Goal: Complete application form: Complete application form

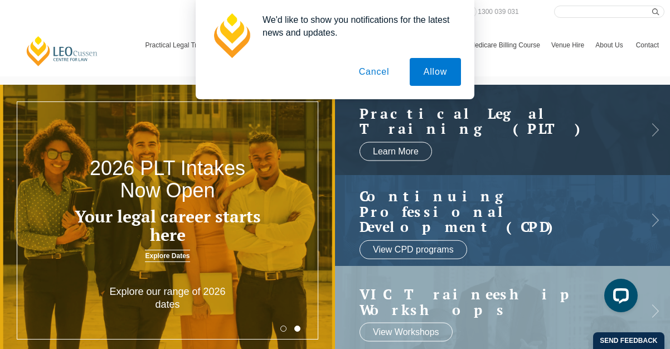
click at [371, 76] on button "Cancel" at bounding box center [374, 72] width 59 height 28
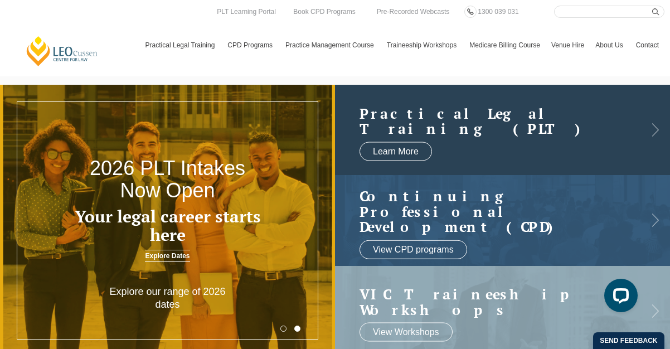
click at [409, 117] on h2 "Practical Legal Training (PLT)" at bounding box center [491, 120] width 264 height 31
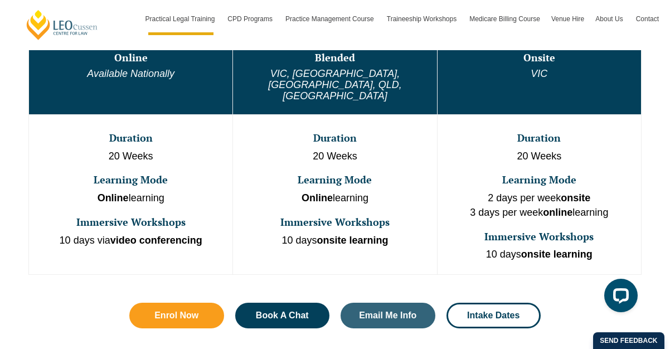
scroll to position [670, 0]
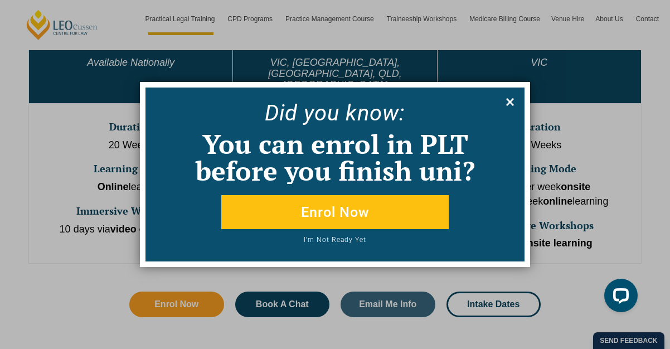
click at [509, 102] on icon at bounding box center [510, 102] width 8 height 8
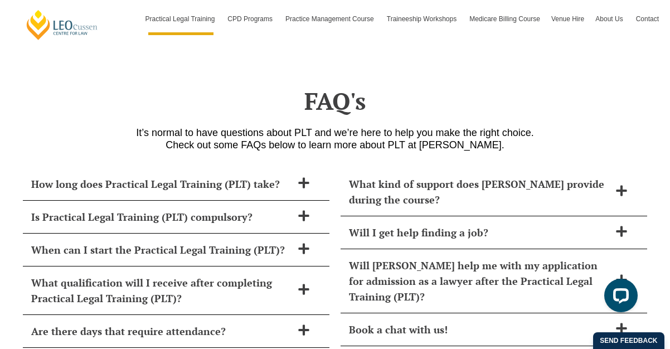
scroll to position [4793, 0]
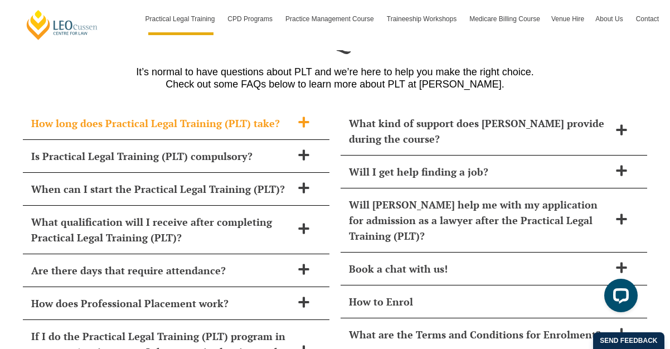
click at [303, 116] on icon at bounding box center [303, 121] width 11 height 11
